Goal: Find specific page/section: Find specific page/section

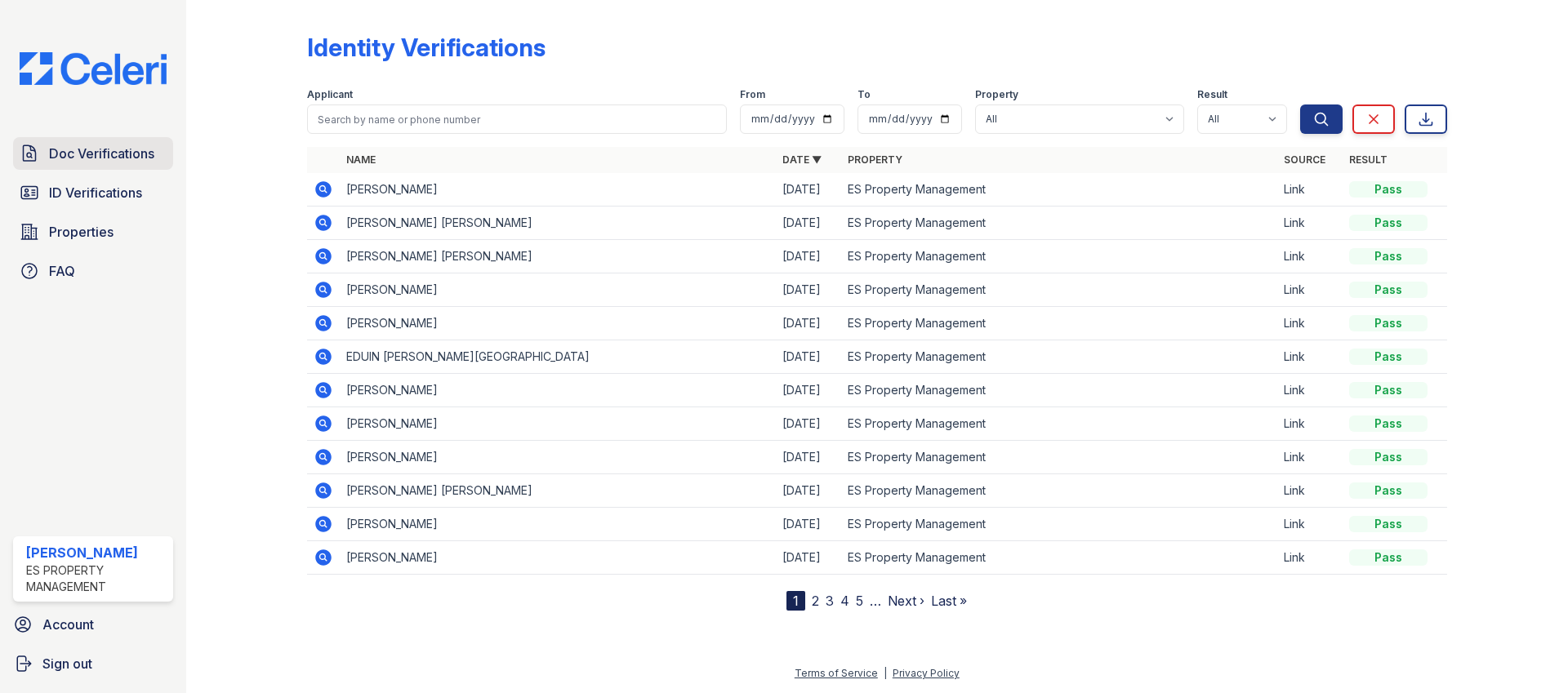
click at [109, 153] on span "Doc Verifications" at bounding box center [102, 153] width 105 height 20
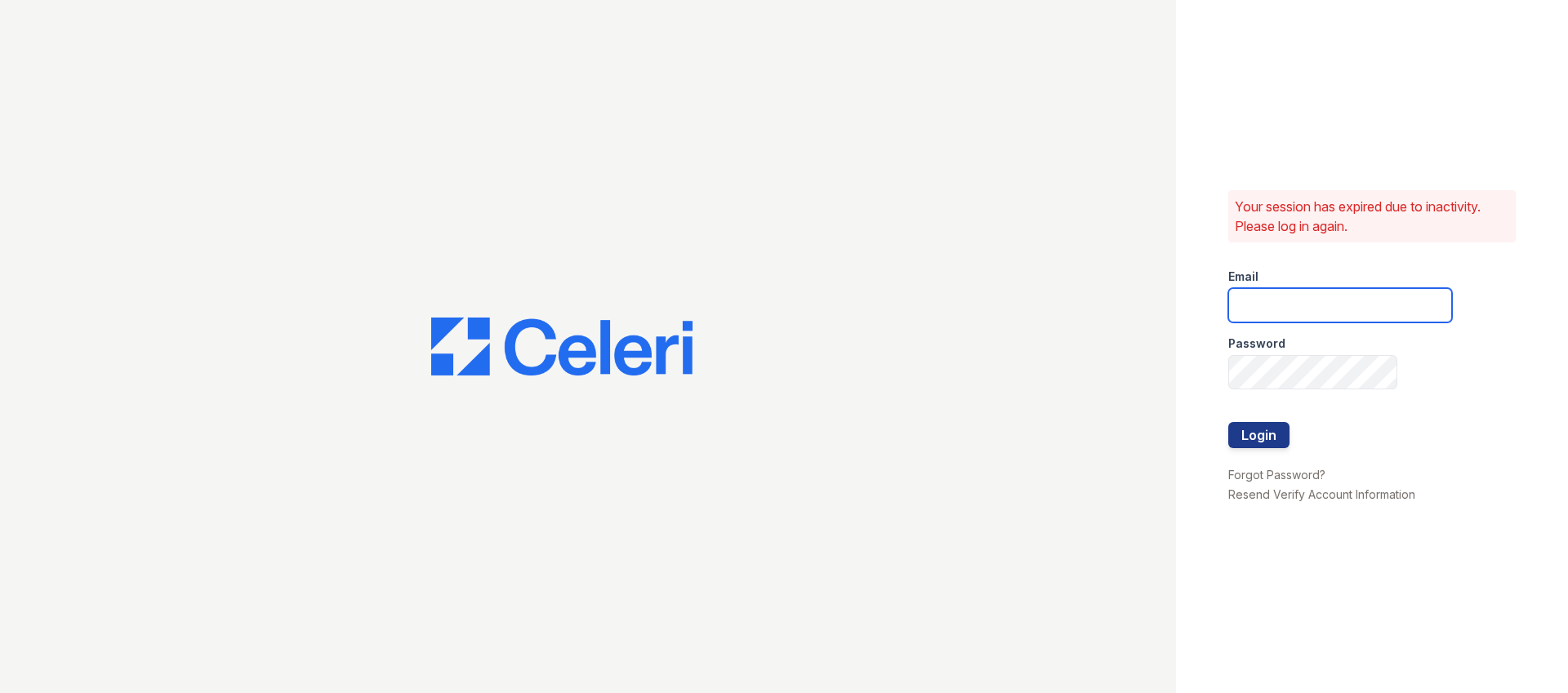
click at [1326, 322] on div "Password" at bounding box center [1340, 339] width 224 height 33
type input "[EMAIL_ADDRESS][DOMAIN_NAME]"
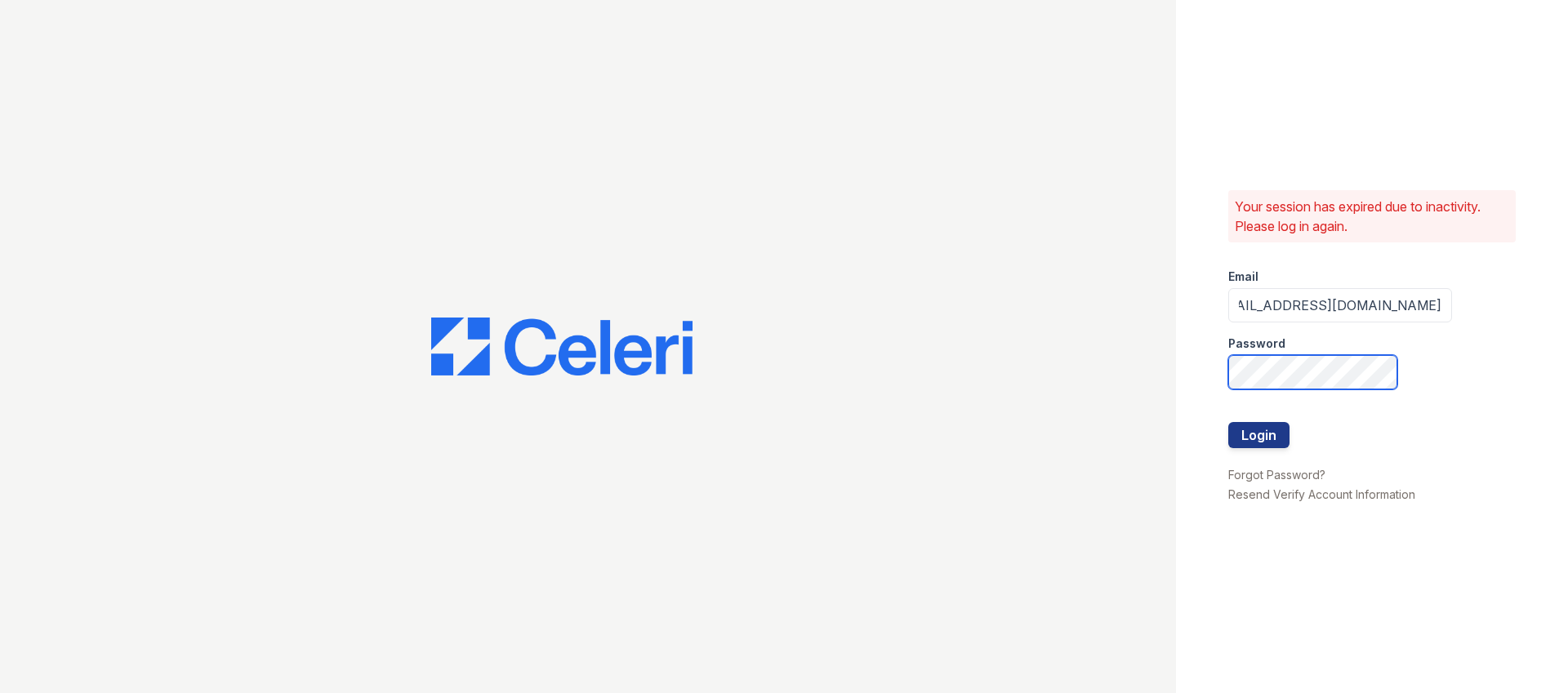
scroll to position [0, 0]
click at [0, 692] on com-1password-button at bounding box center [0, 693] width 0 height 0
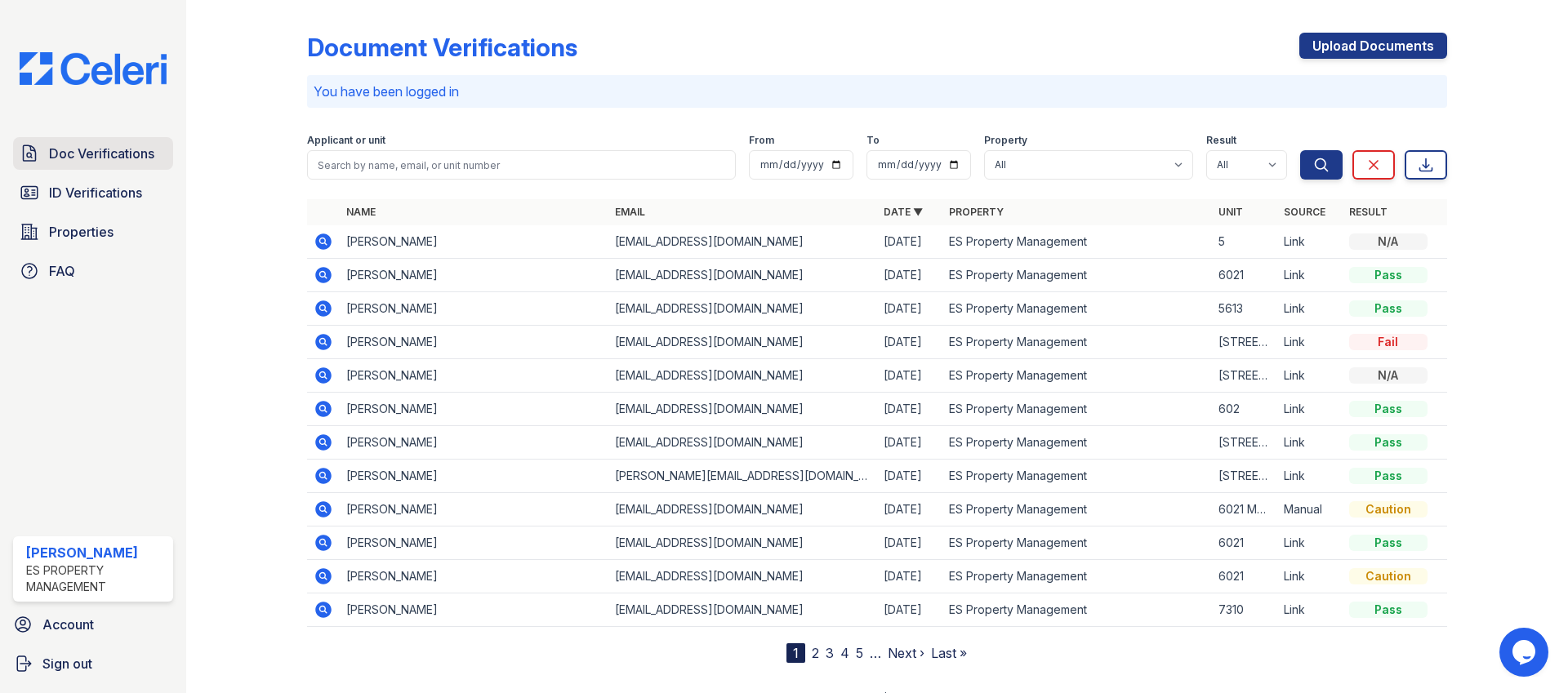
click at [115, 157] on span "Doc Verifications" at bounding box center [102, 153] width 105 height 20
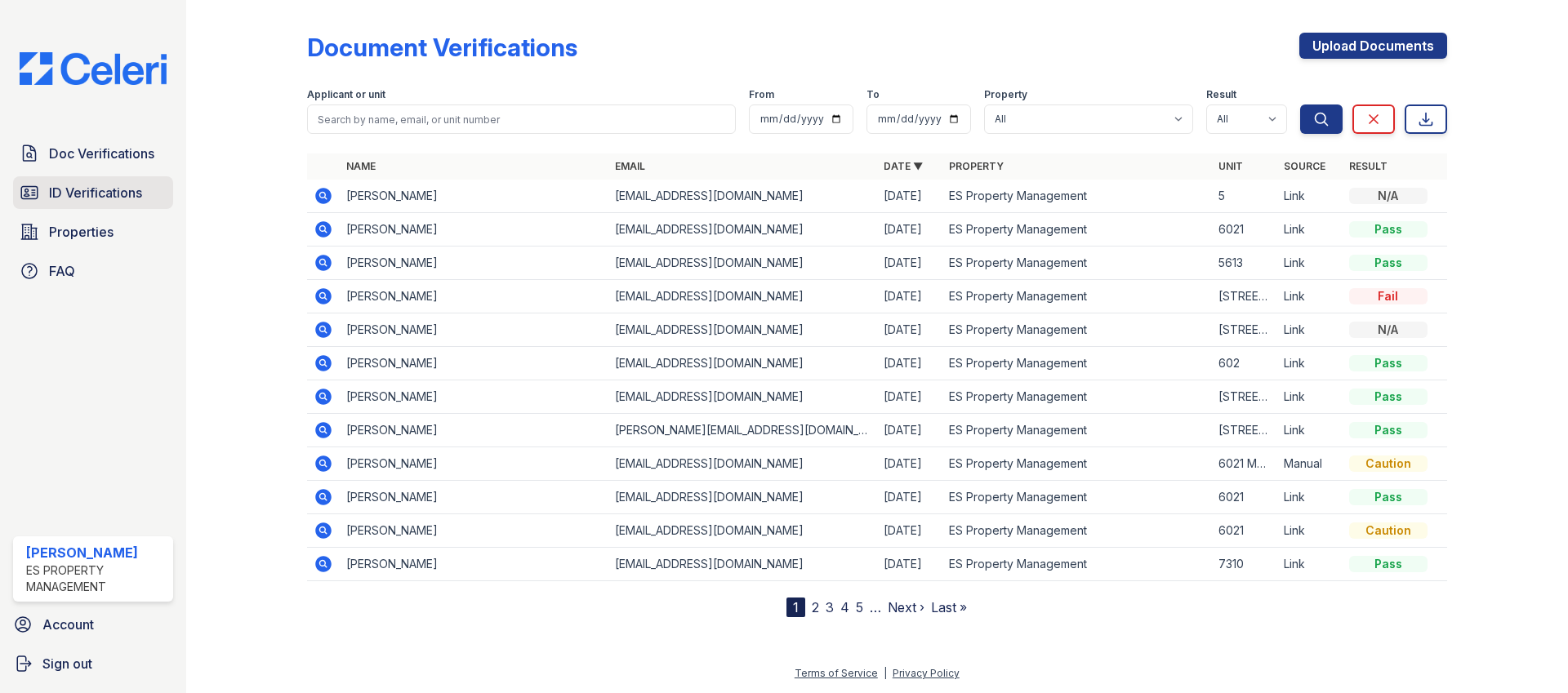
click at [113, 188] on span "ID Verifications" at bounding box center [96, 193] width 93 height 20
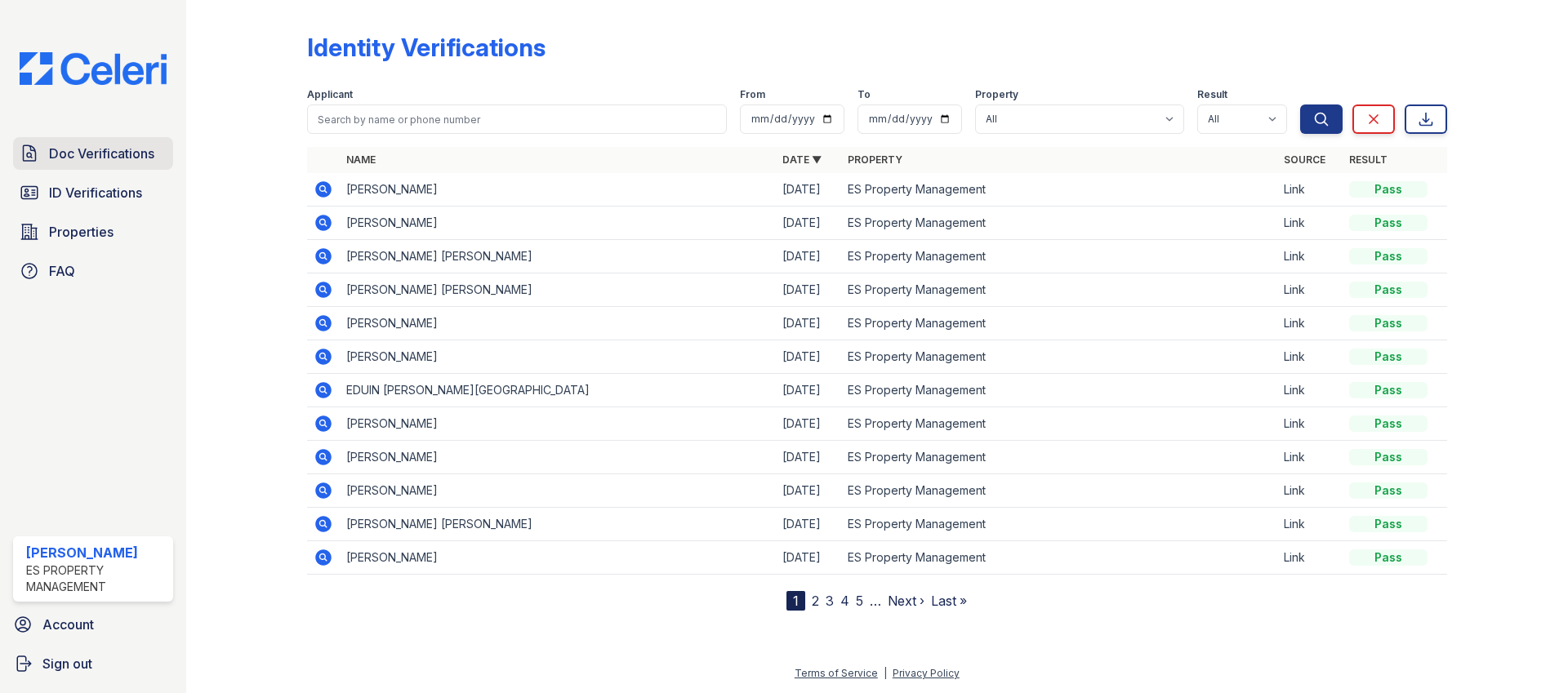
click at [80, 149] on span "Doc Verifications" at bounding box center [102, 153] width 105 height 20
